Goal: Task Accomplishment & Management: Manage account settings

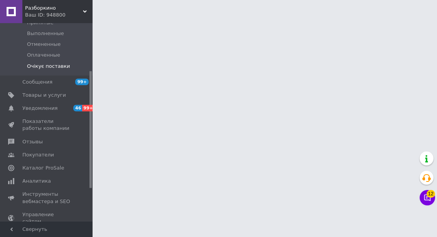
scroll to position [81, 0]
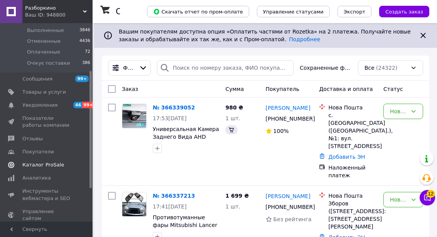
click at [48, 164] on span "Каталог ProSale" at bounding box center [43, 164] width 42 height 7
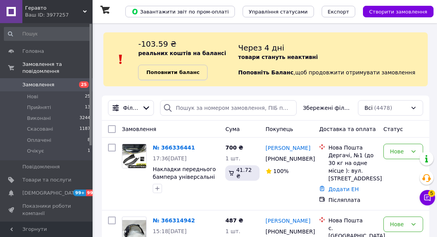
click at [168, 72] on b "Поповнити баланс" at bounding box center [172, 72] width 53 height 6
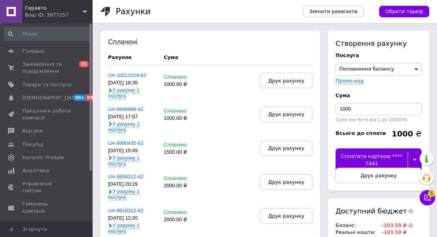
click at [363, 155] on div "Сплатити карткою **** 7491" at bounding box center [371, 159] width 72 height 23
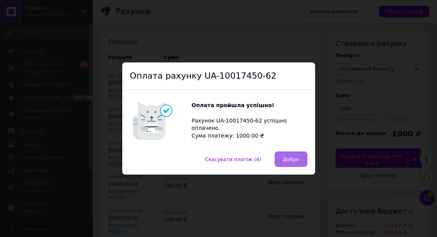
click at [289, 160] on span "Добре" at bounding box center [290, 159] width 16 height 6
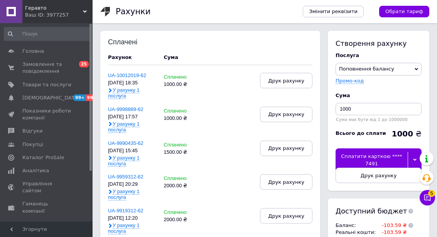
click at [71, 12] on div "Ваш ID: 3977257" at bounding box center [58, 15] width 67 height 7
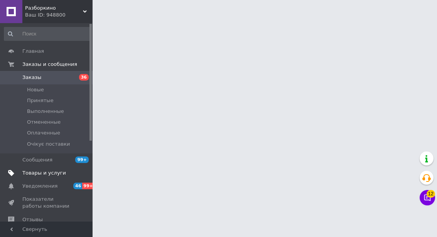
click at [52, 173] on span "Товары и услуги" at bounding box center [44, 173] width 44 height 7
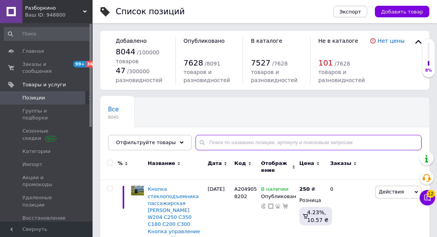
click at [223, 141] on input "text" at bounding box center [308, 142] width 226 height 15
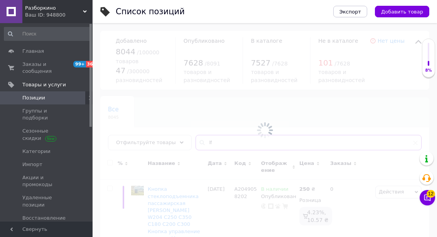
type input "l"
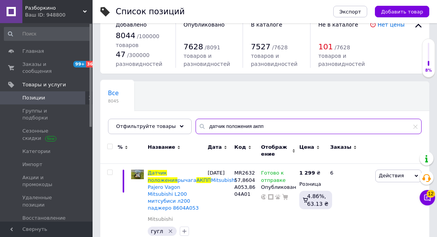
scroll to position [29, 0]
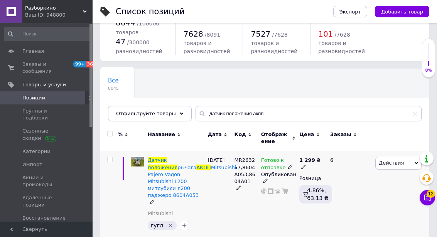
click at [246, 167] on span "MR263257,8604A053,8604A01" at bounding box center [244, 170] width 21 height 27
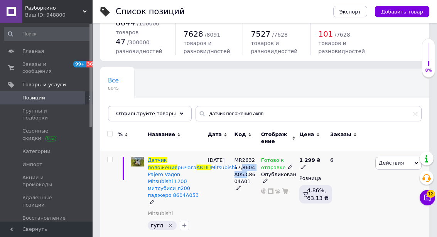
drag, startPoint x: 241, startPoint y: 167, endPoint x: 242, endPoint y: 174, distance: 7.0
click at [242, 174] on span "MR263257,8604A053,8604A01" at bounding box center [244, 170] width 21 height 27
copy span "8604A053"
click at [248, 163] on div "MR263257,8604A053,8604A01" at bounding box center [245, 174] width 23 height 35
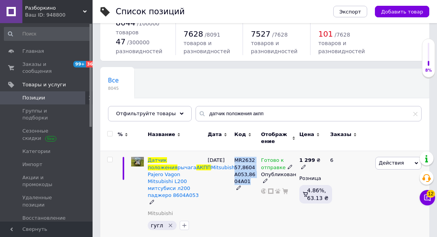
click at [248, 168] on span "MR263257,8604A053,8604A01" at bounding box center [244, 170] width 21 height 27
drag, startPoint x: 241, startPoint y: 166, endPoint x: 242, endPoint y: 175, distance: 8.1
click at [242, 175] on span "MR263257,8604A053,8604A01" at bounding box center [244, 170] width 21 height 27
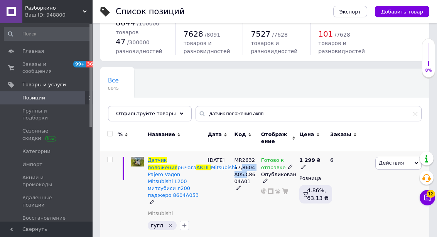
copy span "8604A053"
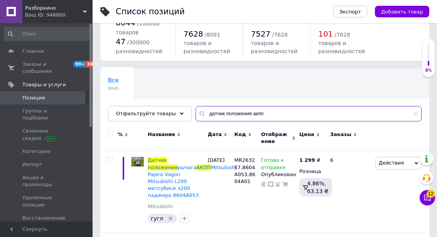
click at [217, 111] on input "датчик положения акпп" at bounding box center [308, 113] width 226 height 15
paste input "8604A053"
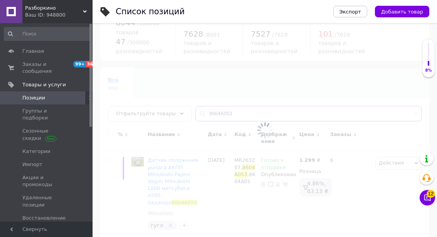
type input "8604A053"
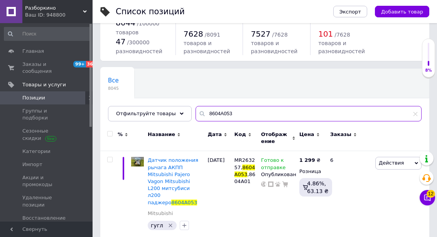
scroll to position [32, 0]
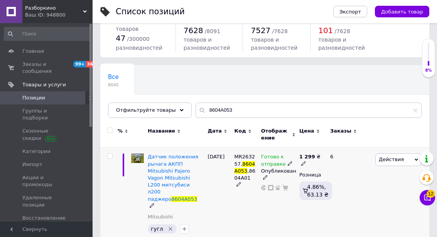
click at [305, 163] on icon at bounding box center [303, 163] width 5 height 5
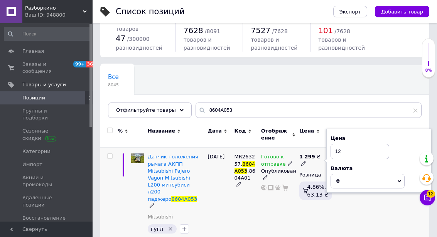
type input "1"
type input "999"
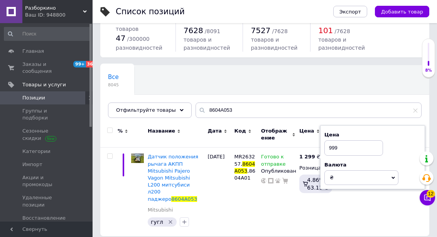
click at [254, 235] on div "Список позиций Экспорт Добавить товар Добавлено 8044 / 100000 товаров 47 / 3000…" at bounding box center [264, 106] width 344 height 276
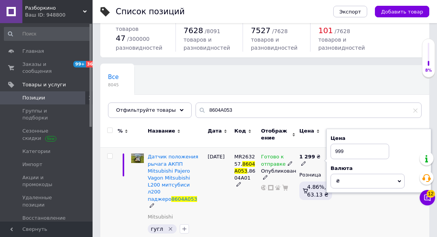
click at [251, 213] on div "MR263257, 8604A053 ,8604A01" at bounding box center [245, 196] width 27 height 96
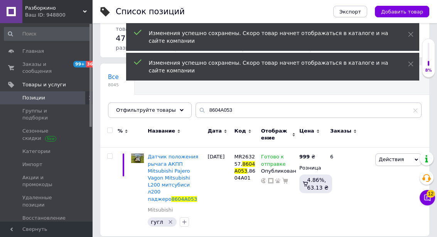
click at [81, 10] on span "Разборкино" at bounding box center [54, 8] width 58 height 7
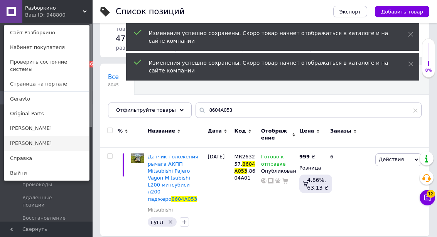
click at [34, 136] on link "[PERSON_NAME]" at bounding box center [46, 143] width 85 height 15
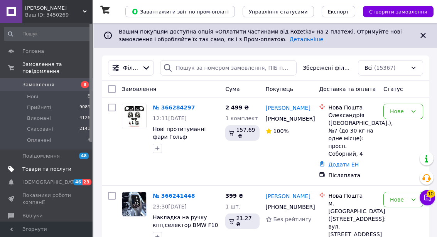
click at [64, 171] on span "Товари та послуги" at bounding box center [46, 169] width 49 height 7
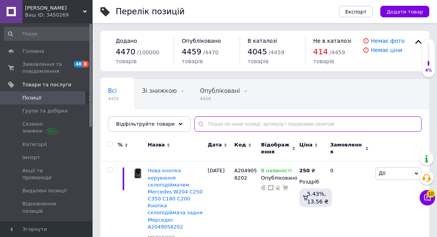
click at [226, 123] on input "text" at bounding box center [307, 123] width 227 height 15
paste input "8604A053"
type input "8604A053"
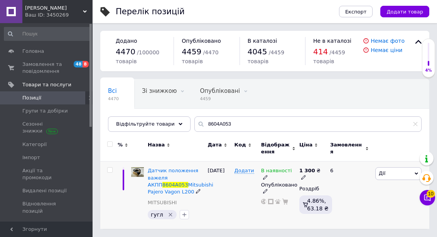
click at [264, 177] on icon at bounding box center [265, 177] width 5 height 5
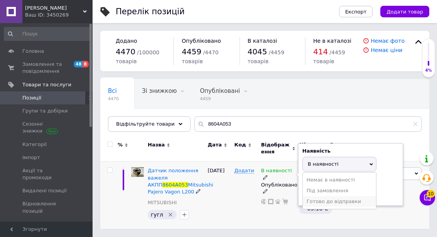
click at [321, 202] on li "Готово до відправки" at bounding box center [338, 201] width 73 height 11
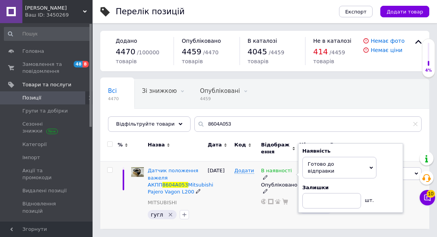
click at [275, 216] on div "В наявності Наявність [PERSON_NAME] до відправки В наявності Немає в наявності …" at bounding box center [278, 194] width 38 height 67
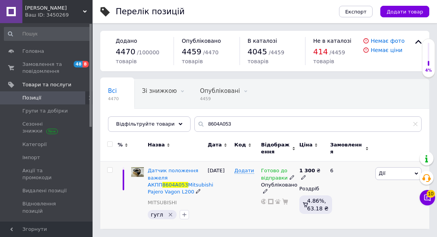
click at [304, 174] on span at bounding box center [303, 176] width 5 height 5
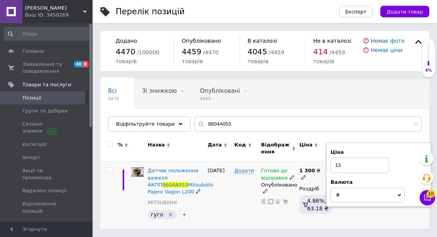
type input "1"
type input "999"
click at [272, 216] on div "Готово до відправки Опубліковано" at bounding box center [278, 194] width 38 height 67
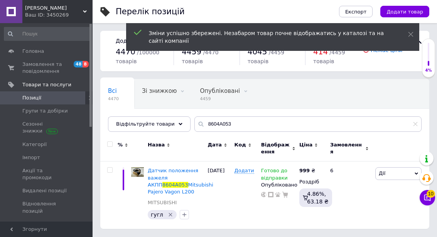
click at [79, 12] on div "Ваш ID: 3450269" at bounding box center [58, 15] width 67 height 7
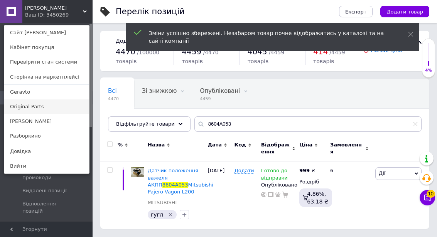
click at [44, 105] on link "Original Parts" at bounding box center [46, 106] width 85 height 15
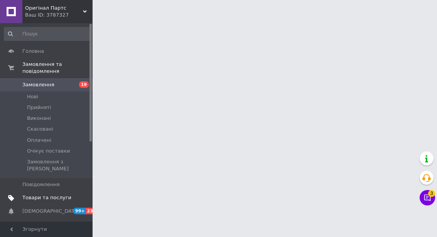
click at [54, 194] on span "Товари та послуги" at bounding box center [46, 197] width 49 height 7
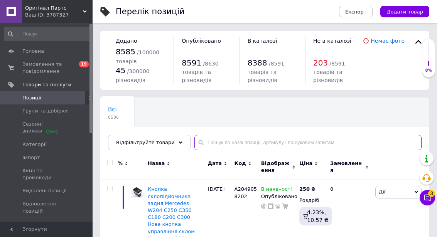
click at [244, 140] on input "text" at bounding box center [307, 142] width 227 height 15
paste input "8604A053"
type input "8604A053"
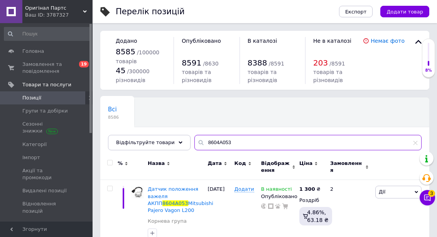
scroll to position [18, 0]
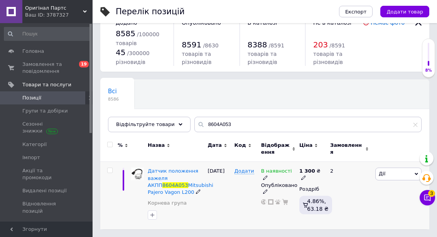
click at [304, 178] on use at bounding box center [303, 177] width 4 height 4
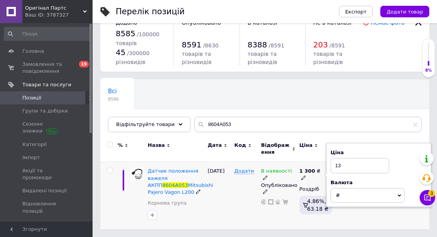
type input "1"
type input "999"
click at [233, 211] on div "Додати" at bounding box center [245, 195] width 27 height 67
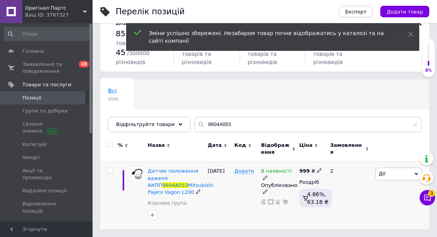
click at [266, 176] on use at bounding box center [265, 177] width 4 height 4
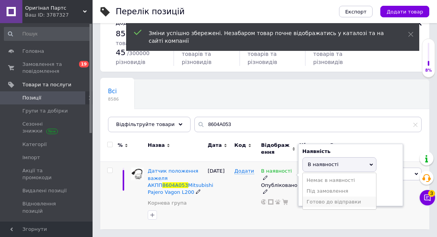
click at [308, 203] on li "Готово до відправки" at bounding box center [338, 201] width 73 height 11
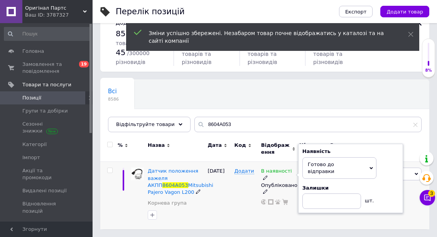
click at [259, 210] on div "В наявності Наявність [PERSON_NAME] до відправки В наявності Немає в наявності …" at bounding box center [278, 195] width 38 height 67
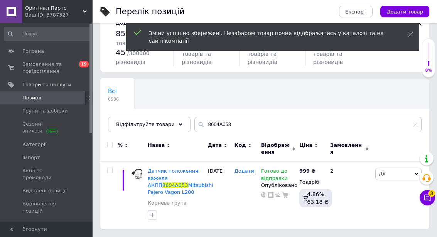
click at [80, 12] on div "Ваш ID: 3787327" at bounding box center [58, 15] width 67 height 7
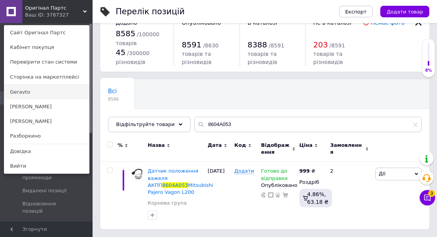
click at [45, 91] on link "Geravto" at bounding box center [46, 92] width 85 height 15
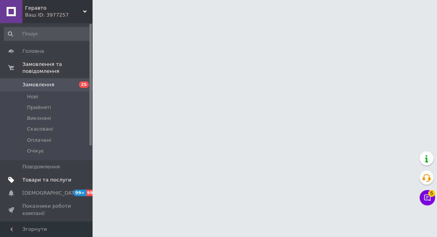
click at [54, 181] on span "Товари та послуги" at bounding box center [46, 179] width 49 height 7
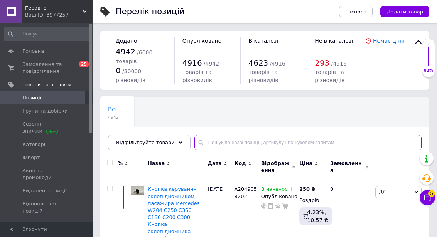
click at [217, 141] on input "text" at bounding box center [307, 142] width 227 height 15
paste input "8604A053"
type input "8604A053"
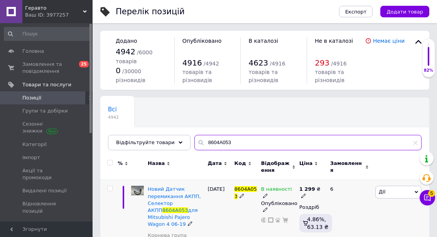
scroll to position [32, 0]
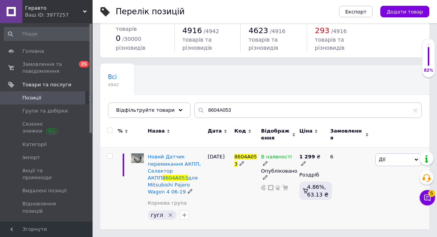
click at [264, 163] on icon at bounding box center [265, 163] width 5 height 5
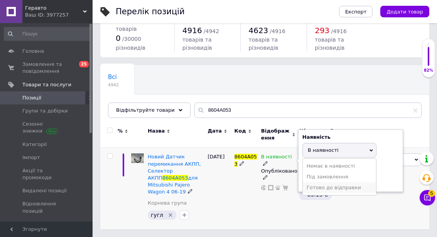
click at [311, 189] on li "Готово до відправки" at bounding box center [338, 187] width 73 height 11
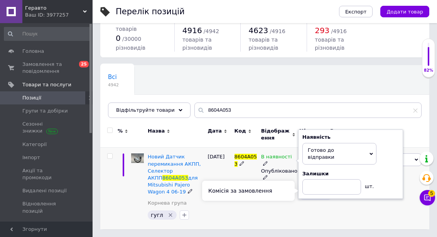
click at [267, 203] on div "В наявності Наявність [PERSON_NAME] до відправки В наявності Немає в наявності …" at bounding box center [278, 189] width 38 height 82
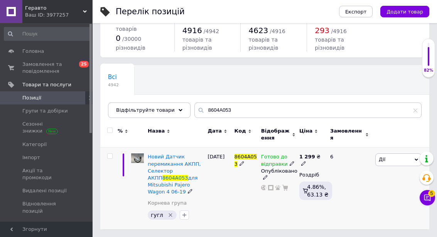
click at [303, 163] on icon at bounding box center [303, 163] width 5 height 5
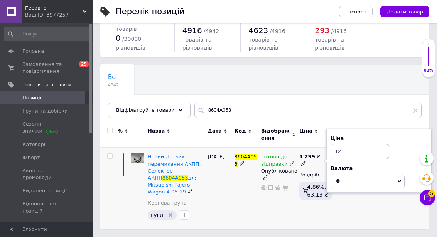
type input "1"
type input "999"
click at [219, 203] on div "24.07.2025" at bounding box center [218, 189] width 27 height 82
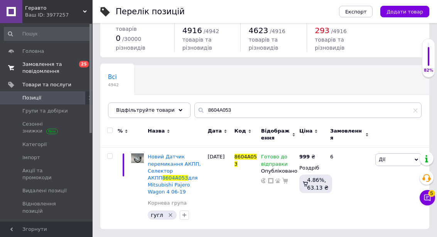
click at [44, 67] on span "Замовлення та повідомлення" at bounding box center [46, 68] width 49 height 14
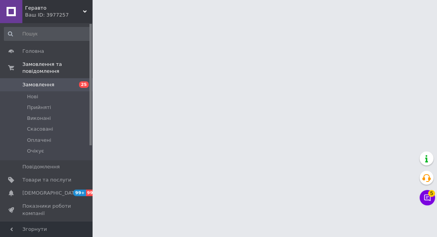
click at [72, 6] on span "Геравто" at bounding box center [54, 8] width 58 height 7
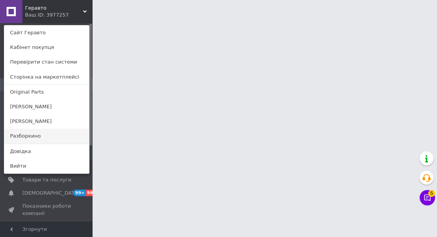
click at [30, 137] on link "Разборкино" at bounding box center [46, 136] width 85 height 15
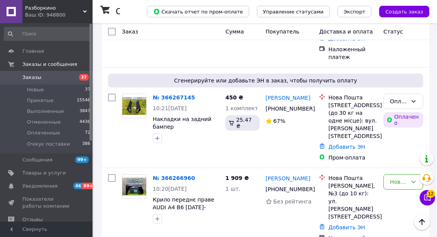
scroll to position [1461, 0]
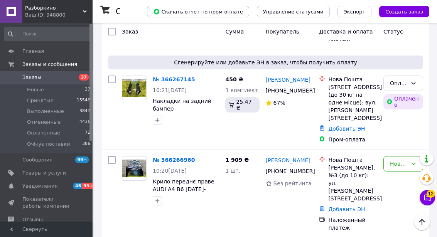
click at [74, 13] on div "Ваш ID: 948800" at bounding box center [58, 15] width 67 height 7
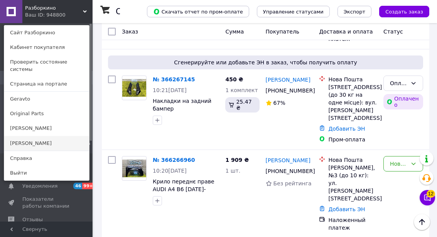
click at [32, 136] on link "[PERSON_NAME]" at bounding box center [46, 143] width 85 height 15
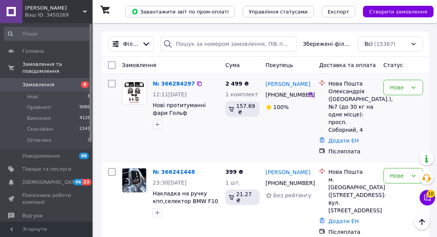
scroll to position [2, 0]
